Goal: Information Seeking & Learning: Learn about a topic

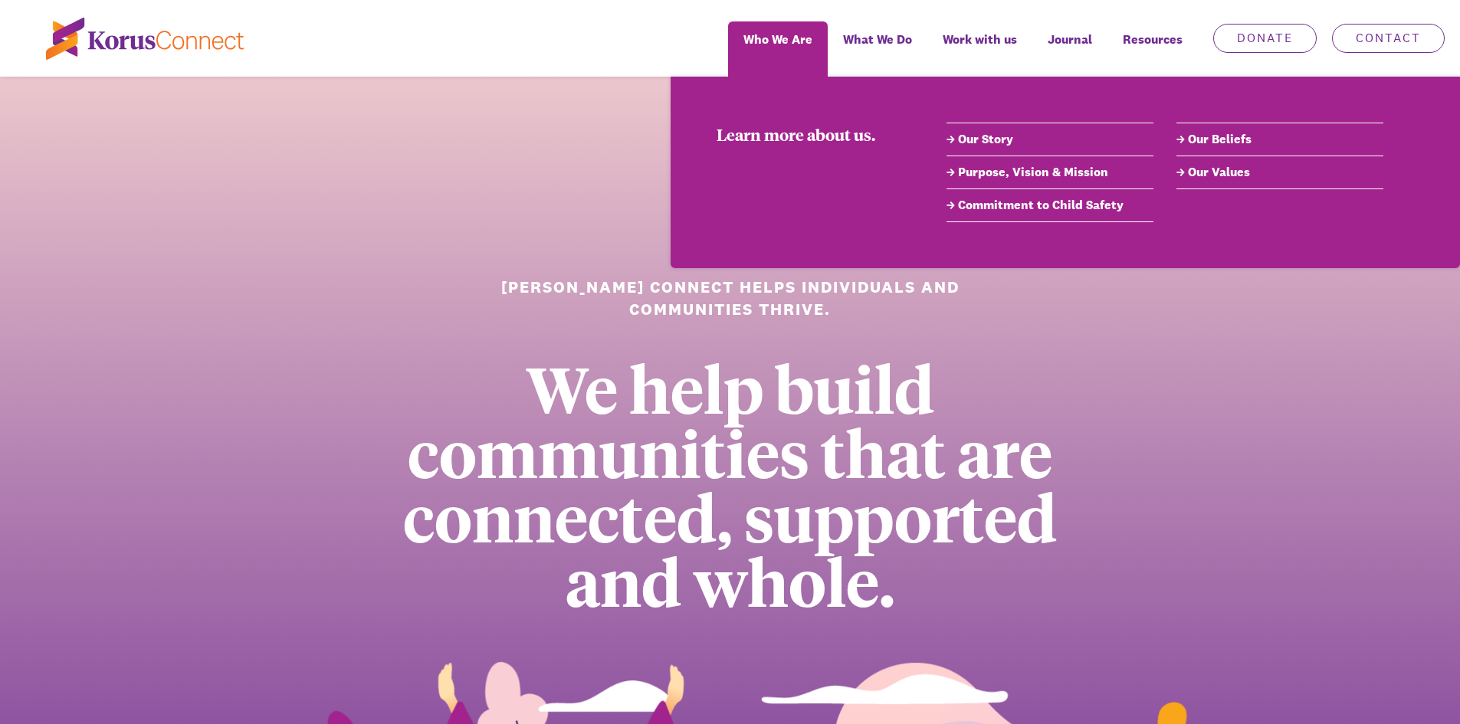
click at [807, 41] on span "Who We Are" at bounding box center [777, 39] width 69 height 22
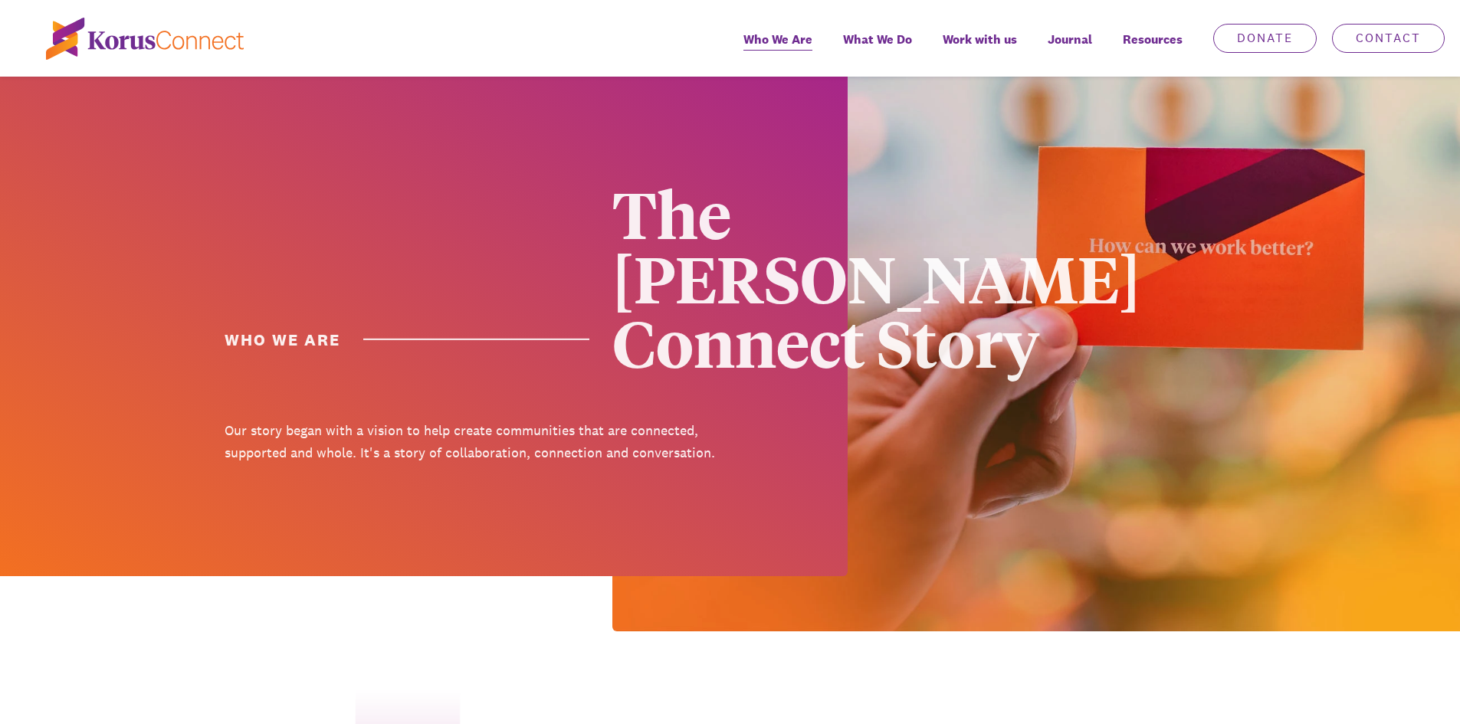
scroll to position [77, 0]
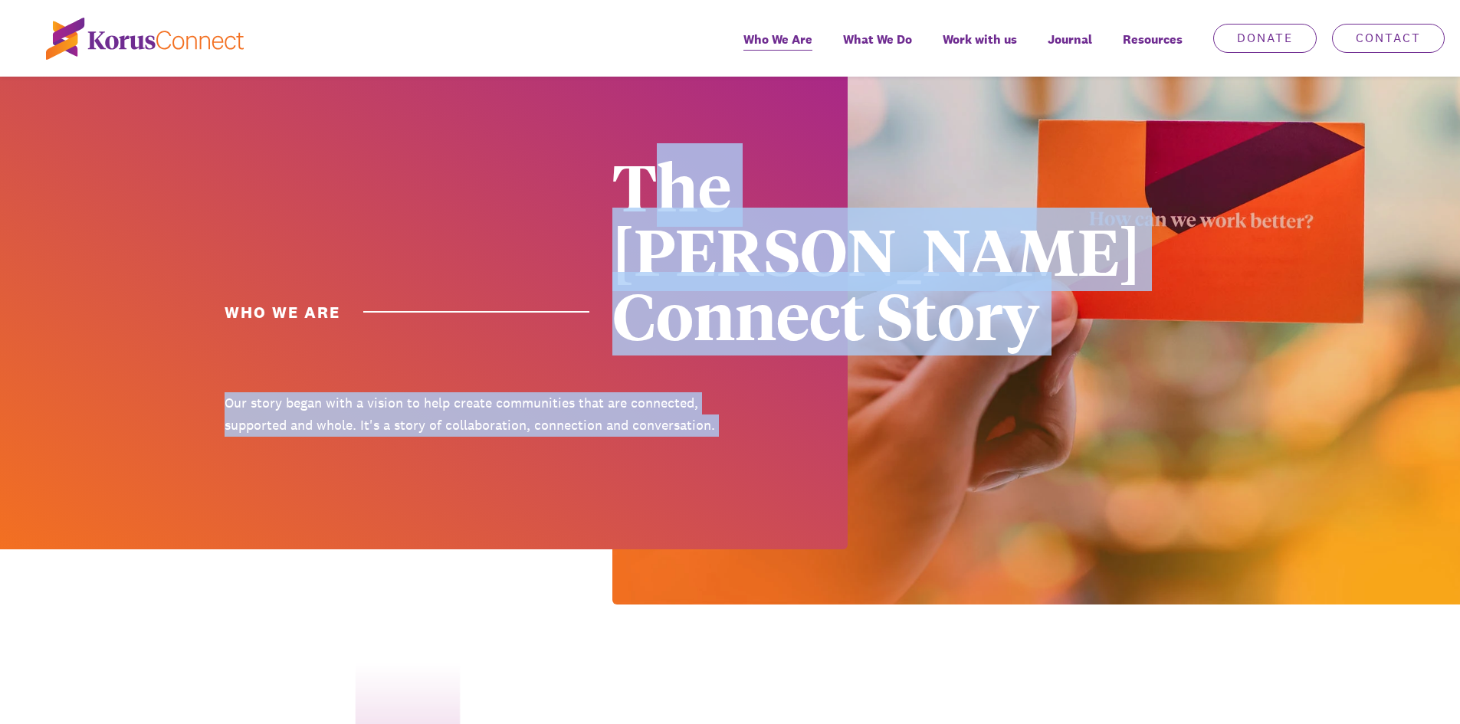
drag, startPoint x: 634, startPoint y: 196, endPoint x: 922, endPoint y: 422, distance: 365.6
click at [1024, 460] on div "Who we are The [PERSON_NAME] Connect Story Our story began with a vision to hel…" at bounding box center [730, 302] width 1460 height 605
click at [867, 402] on img at bounding box center [1035, 302] width 847 height 605
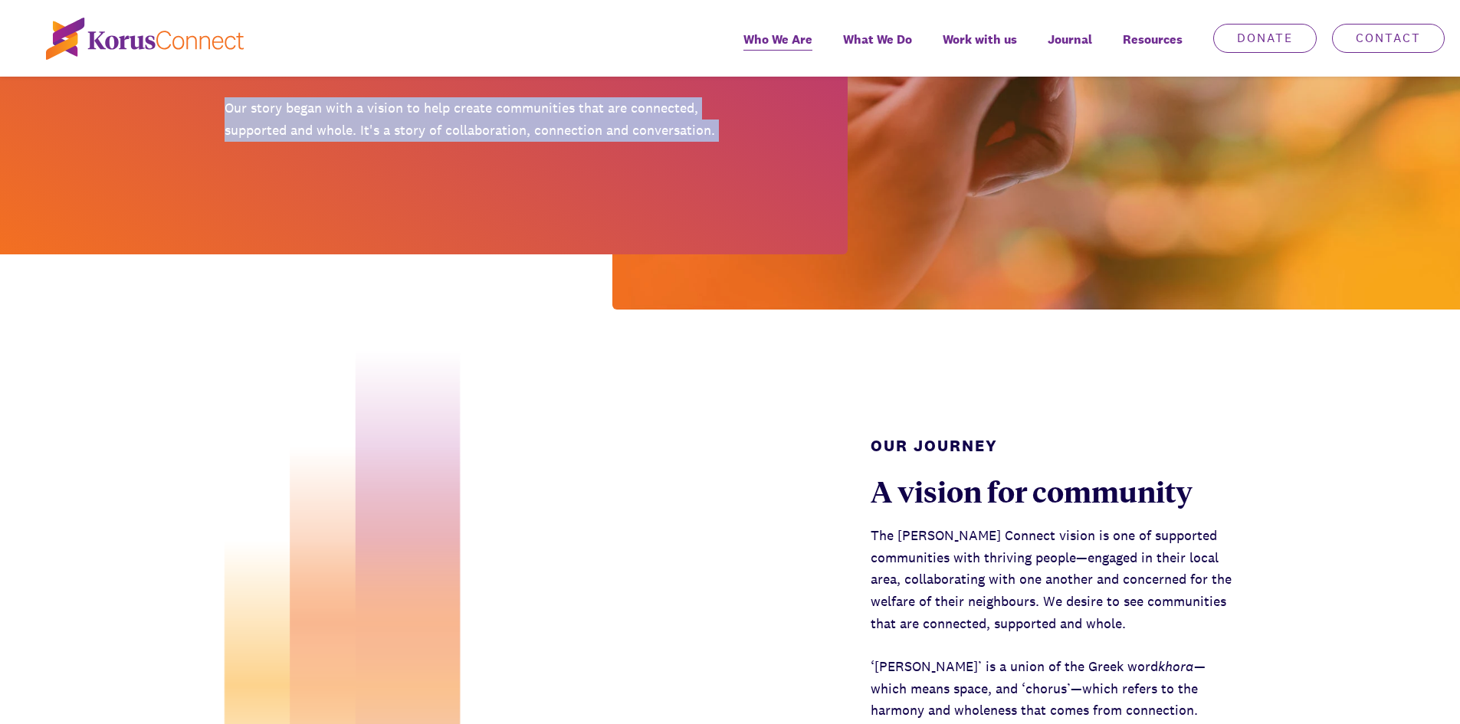
scroll to position [383, 0]
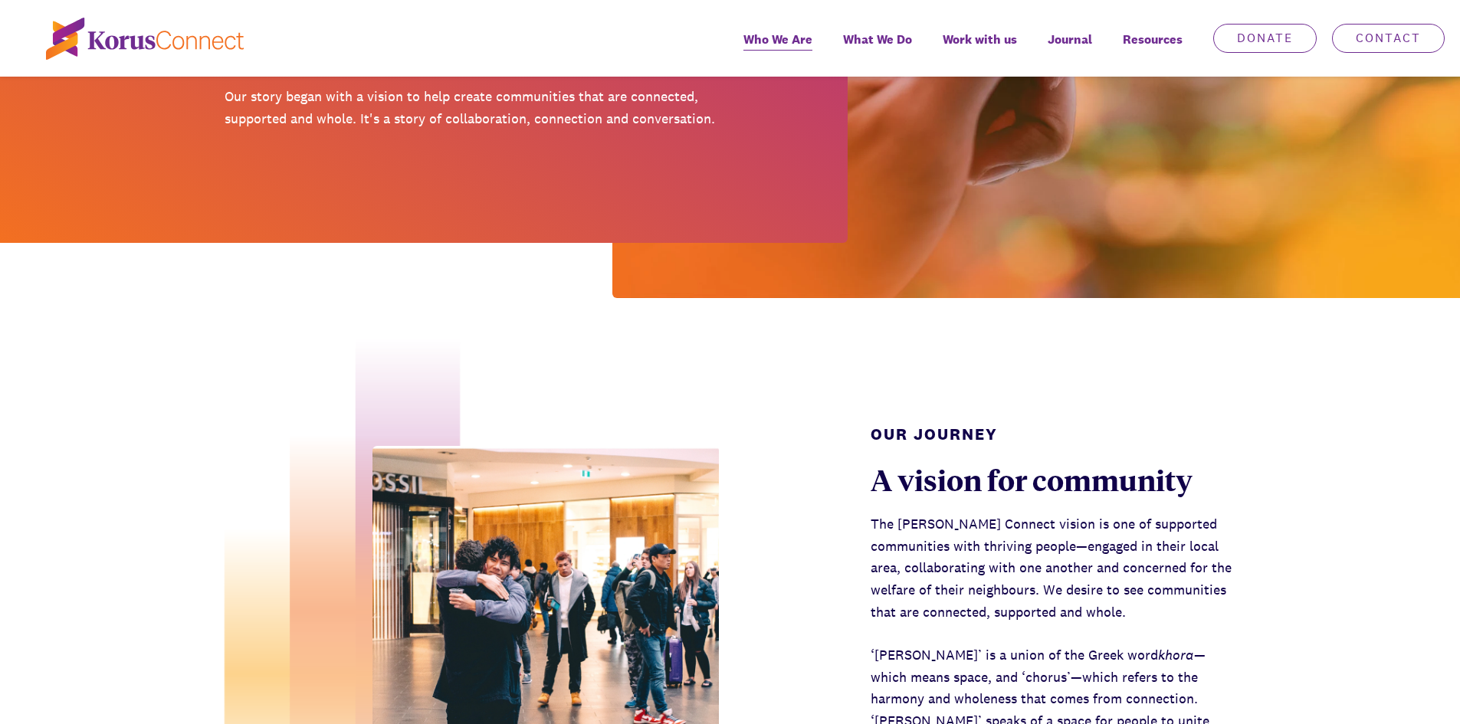
click at [837, 326] on div "Our Journey A vision for community The [PERSON_NAME] Connect vision is one of s…" at bounding box center [730, 581] width 1460 height 567
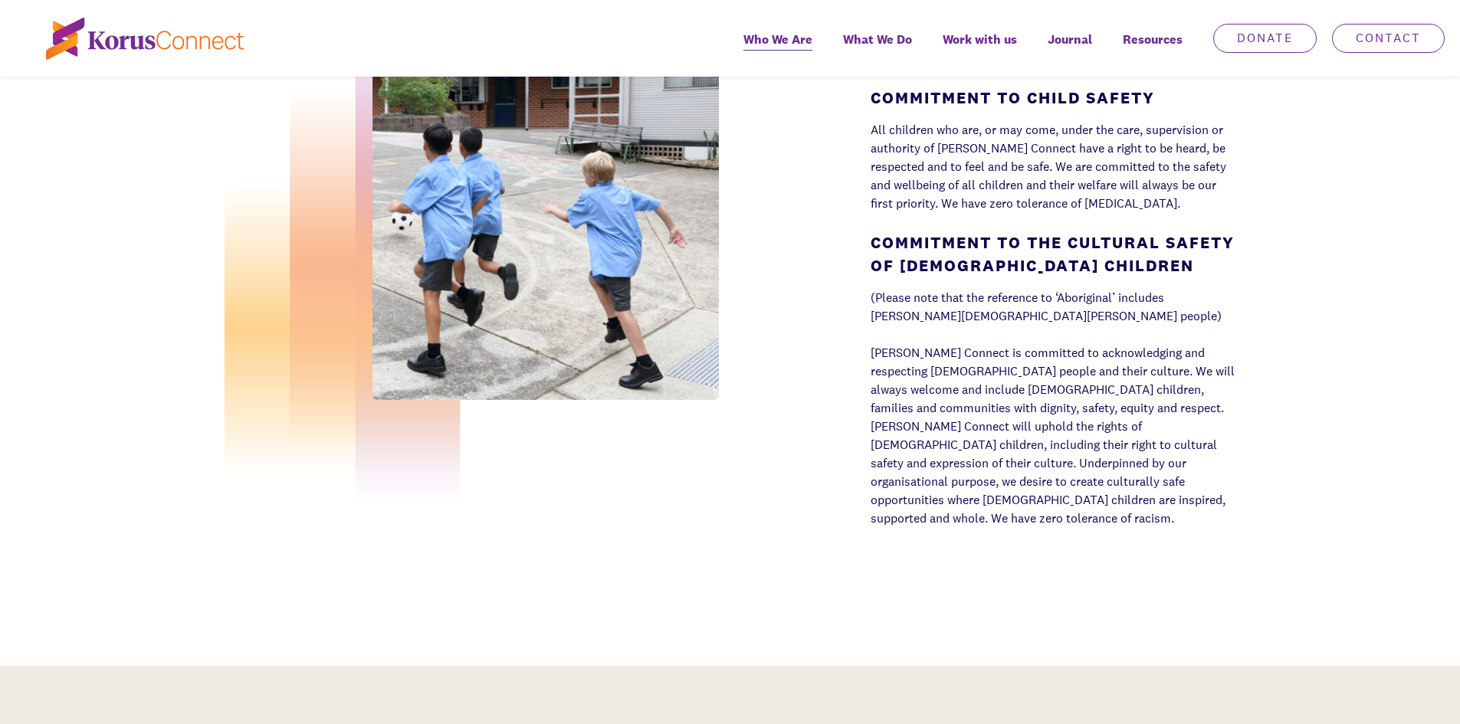
scroll to position [5057, 0]
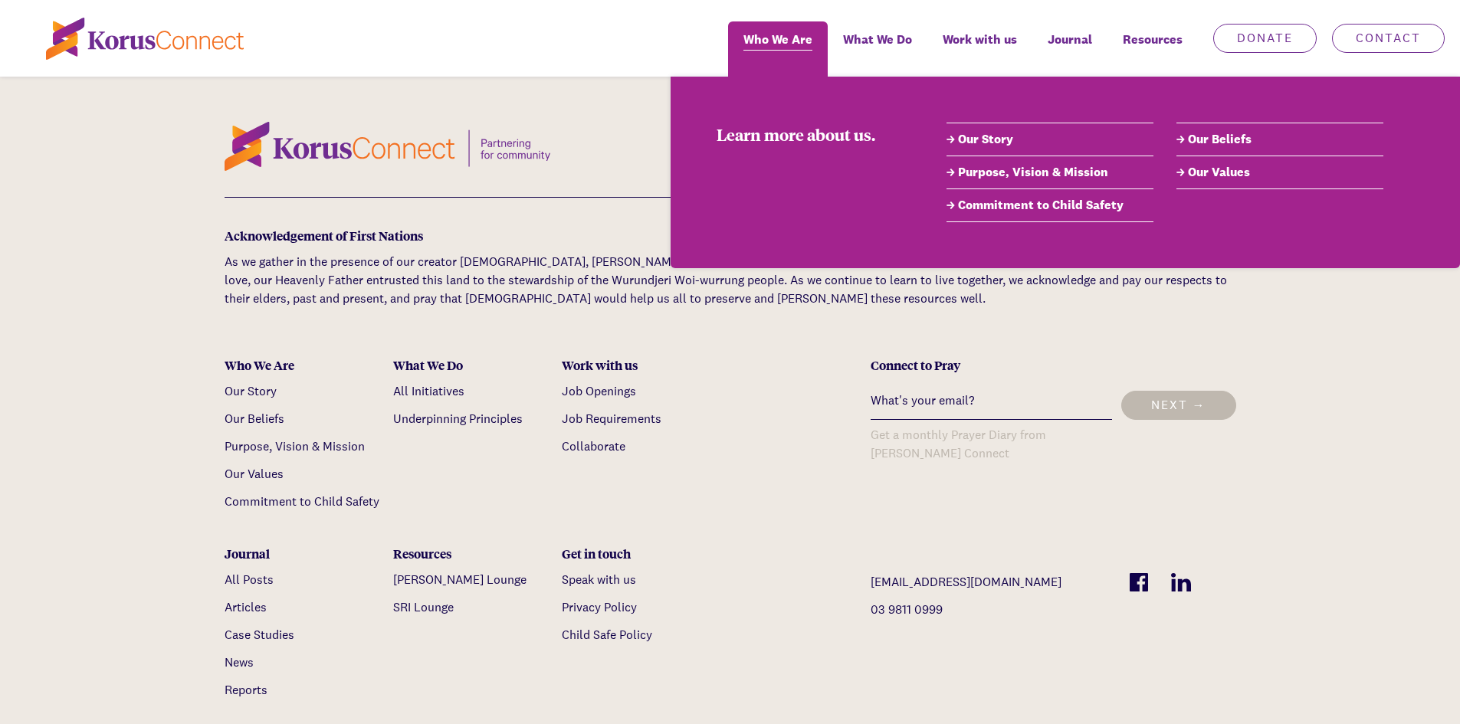
click at [779, 42] on span "Who We Are" at bounding box center [777, 39] width 69 height 22
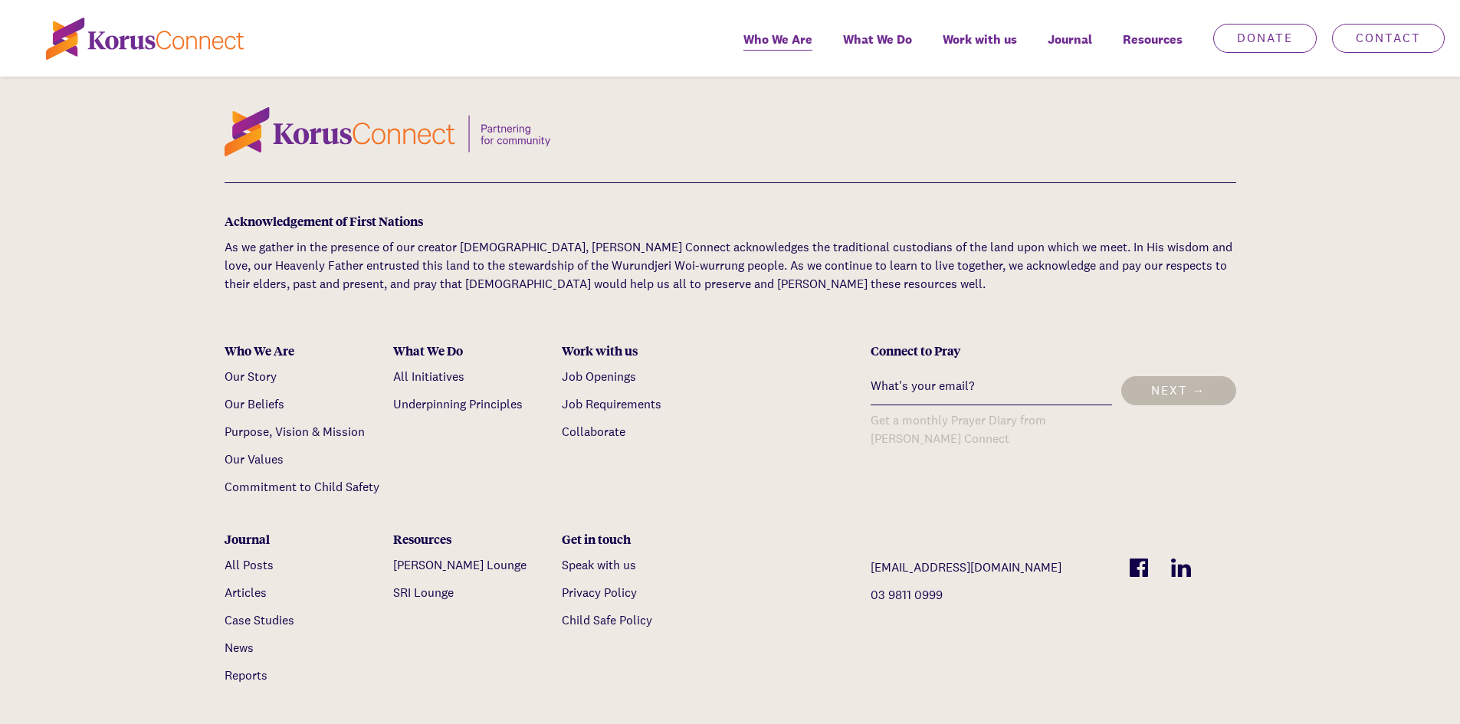
scroll to position [5088, 0]
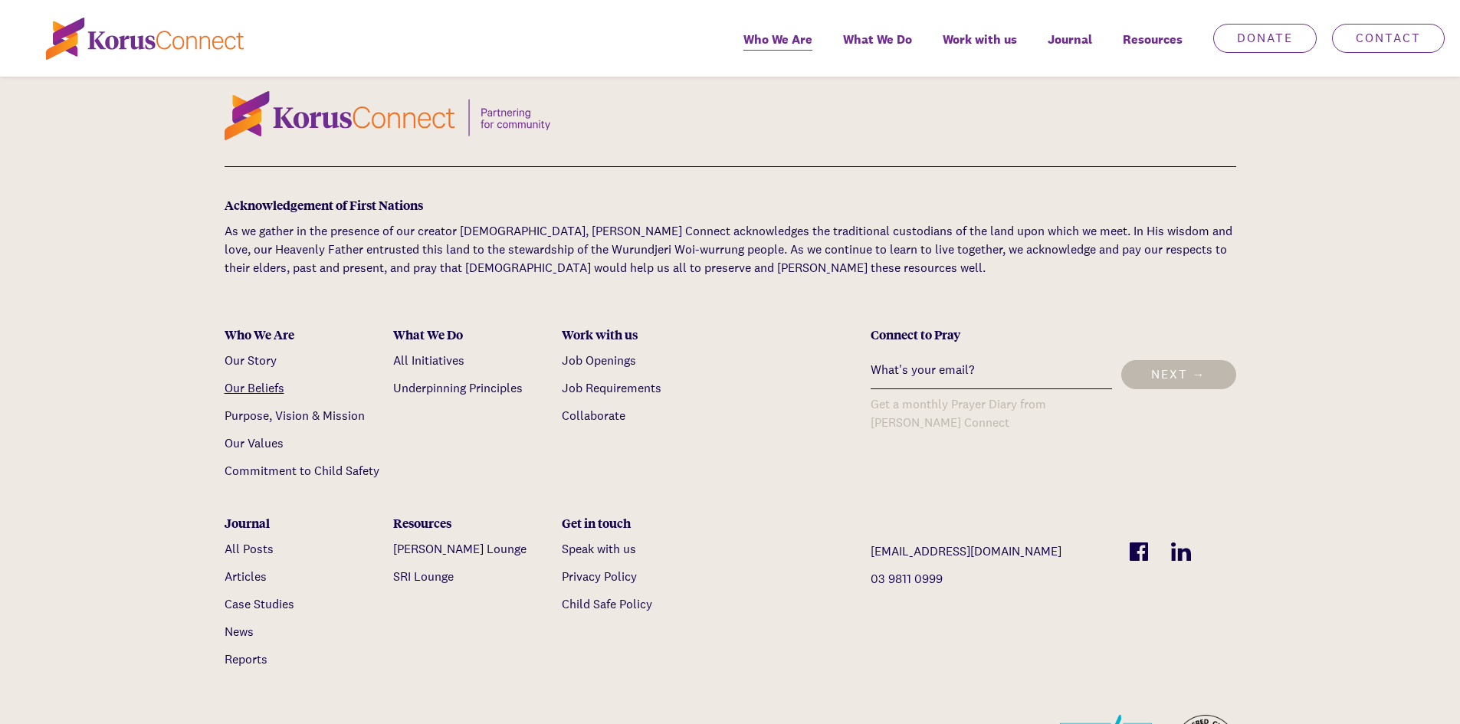
click at [254, 380] on link "Our Beliefs" at bounding box center [254, 388] width 60 height 16
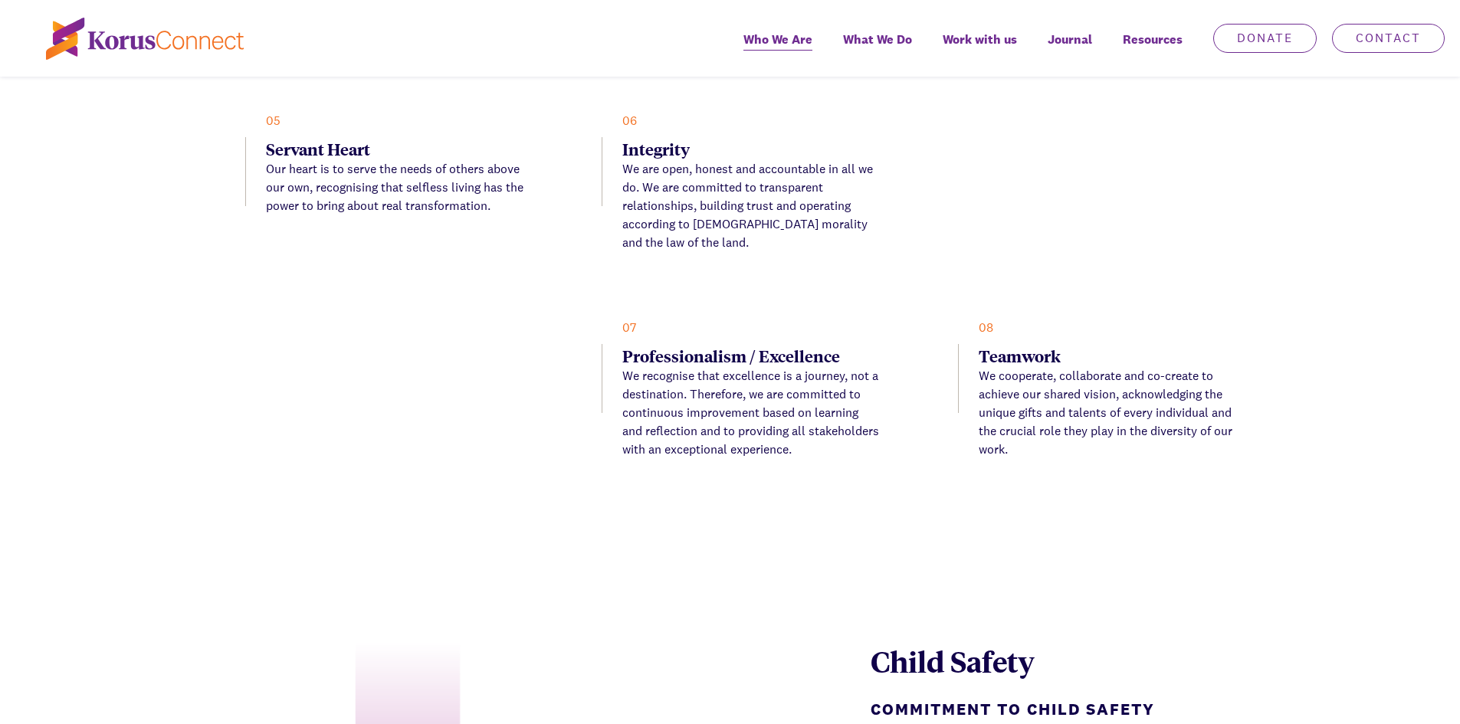
scroll to position [4065, 0]
